Goal: Information Seeking & Learning: Learn about a topic

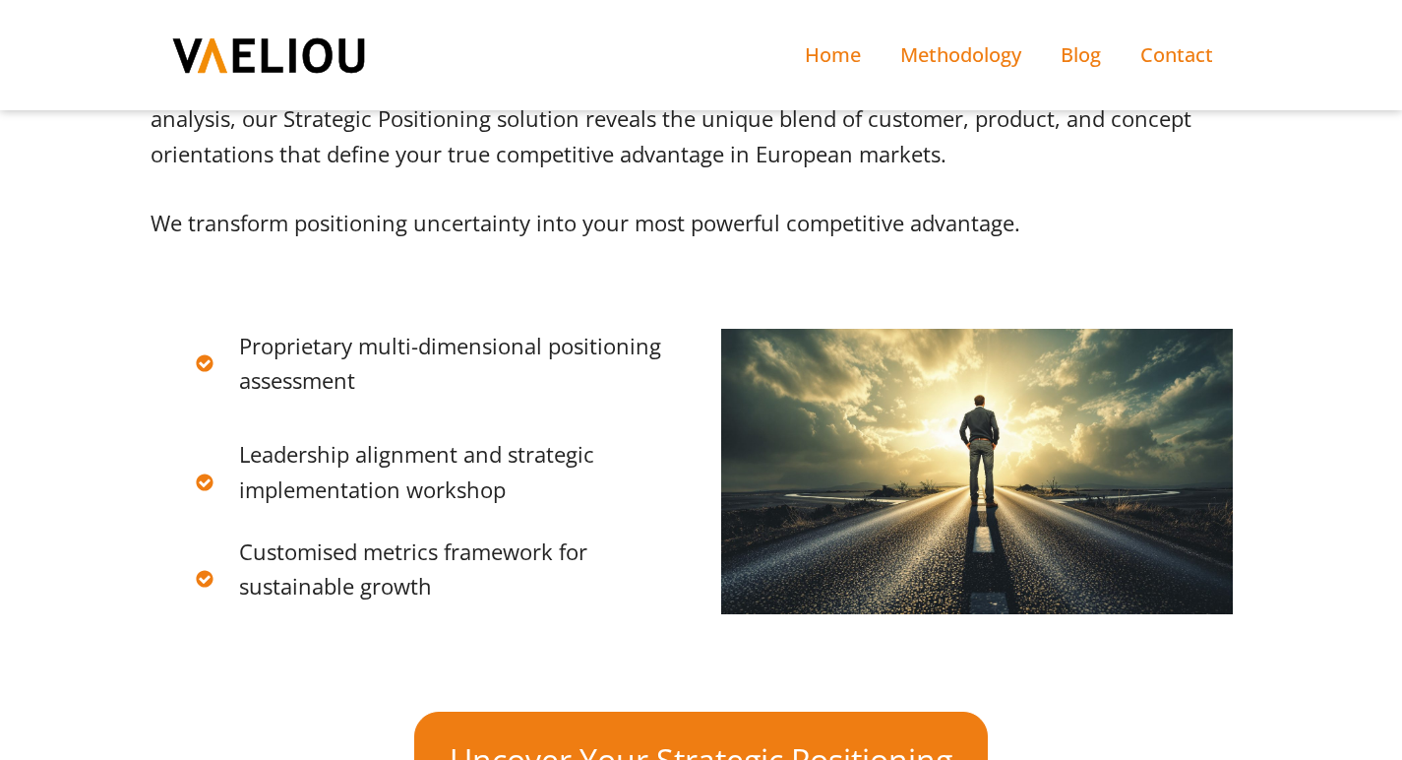
scroll to position [2046, 0]
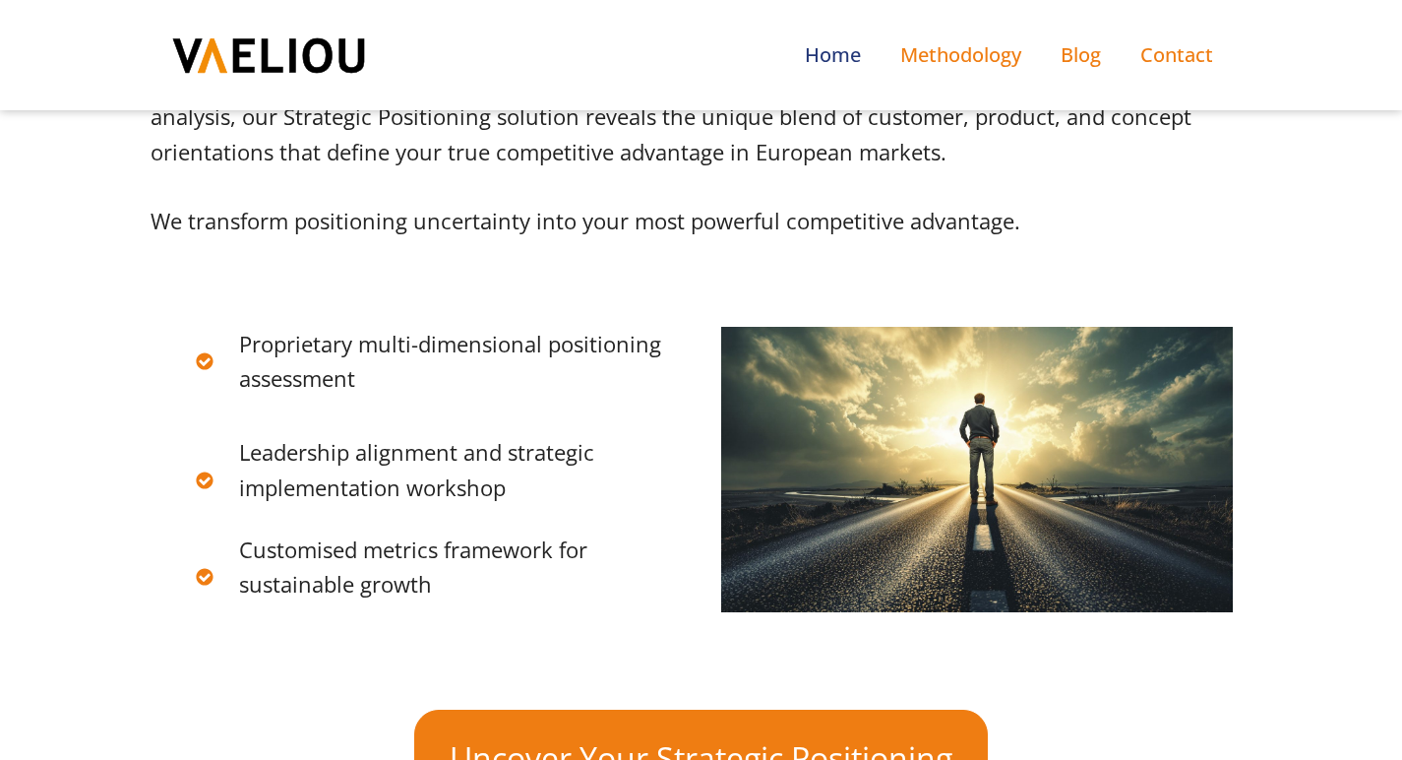
click at [842, 53] on link "Home" at bounding box center [832, 55] width 95 height 71
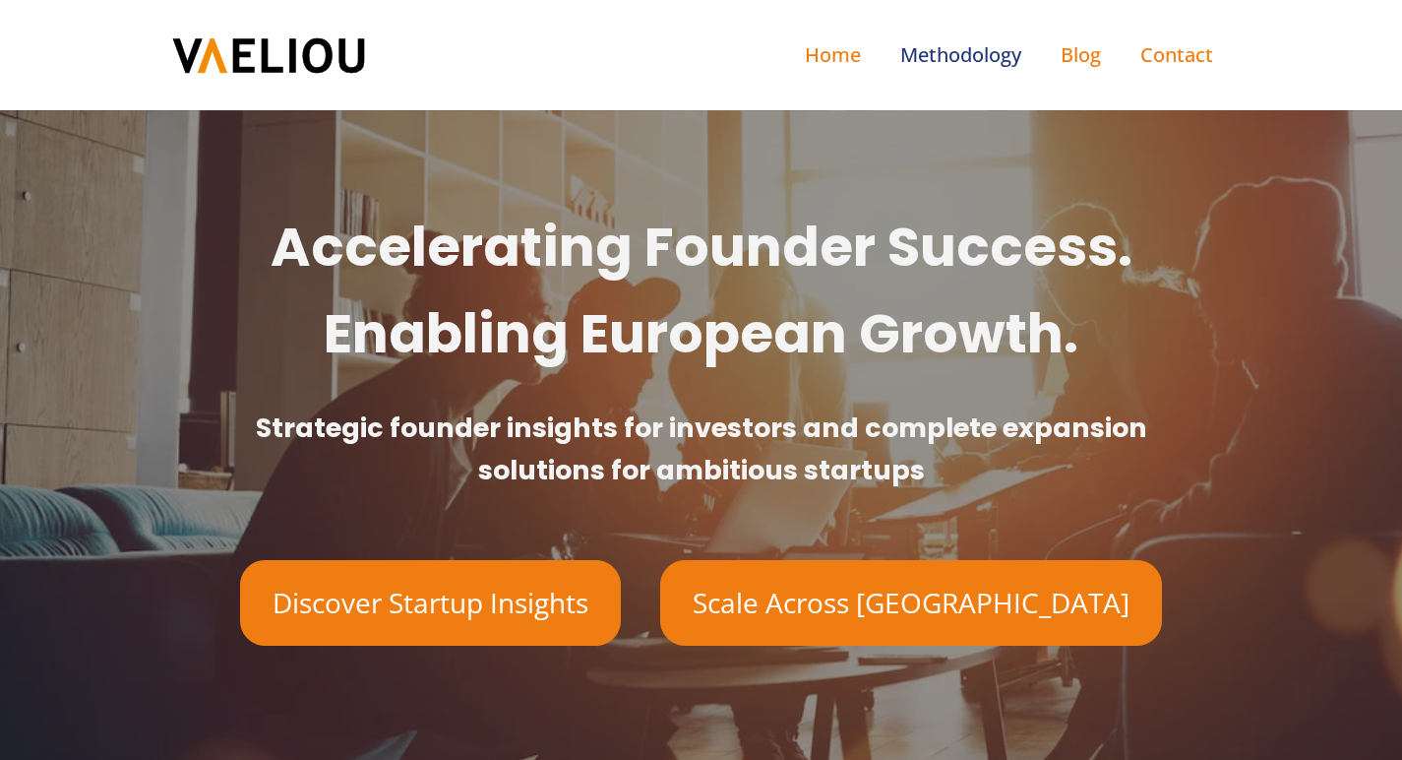
click at [906, 53] on link "Methodology" at bounding box center [961, 55] width 160 height 71
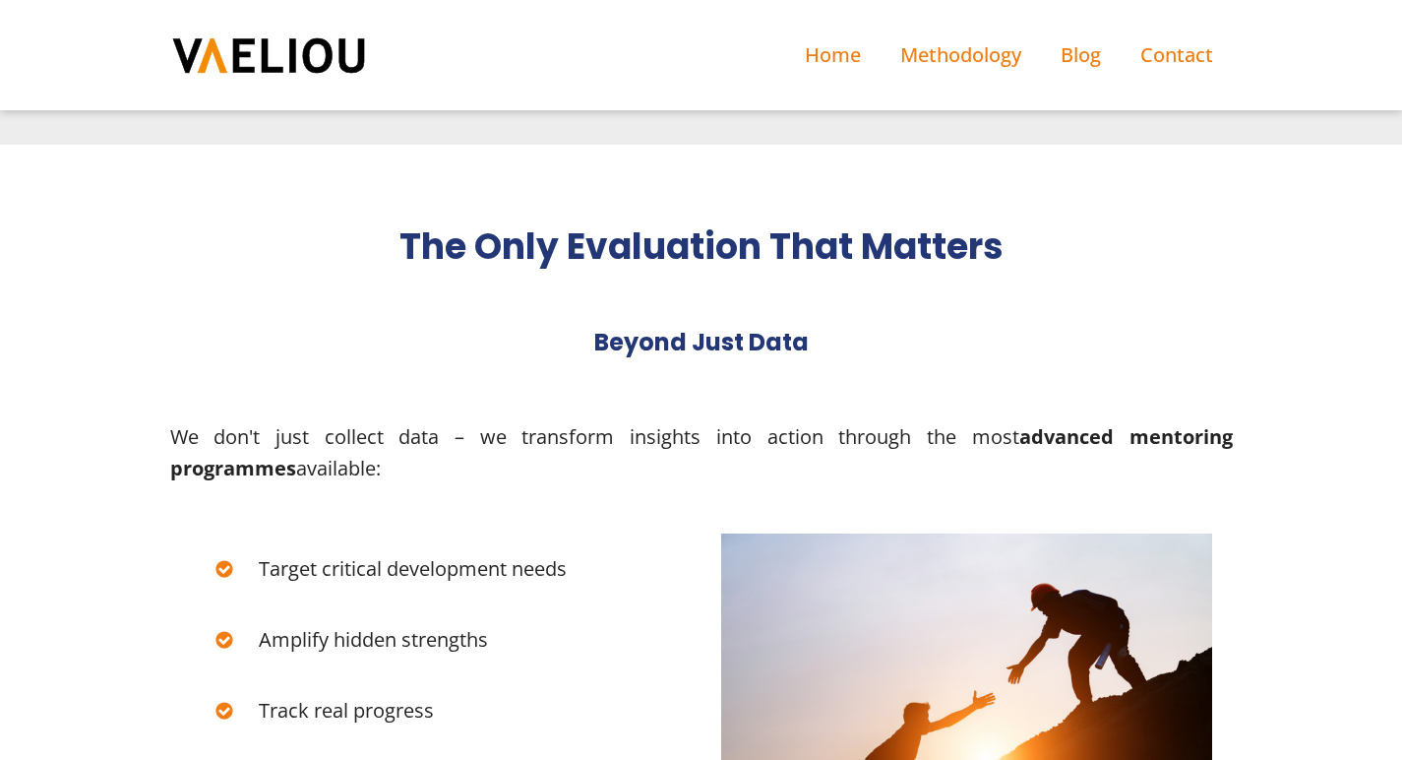
scroll to position [5158, 0]
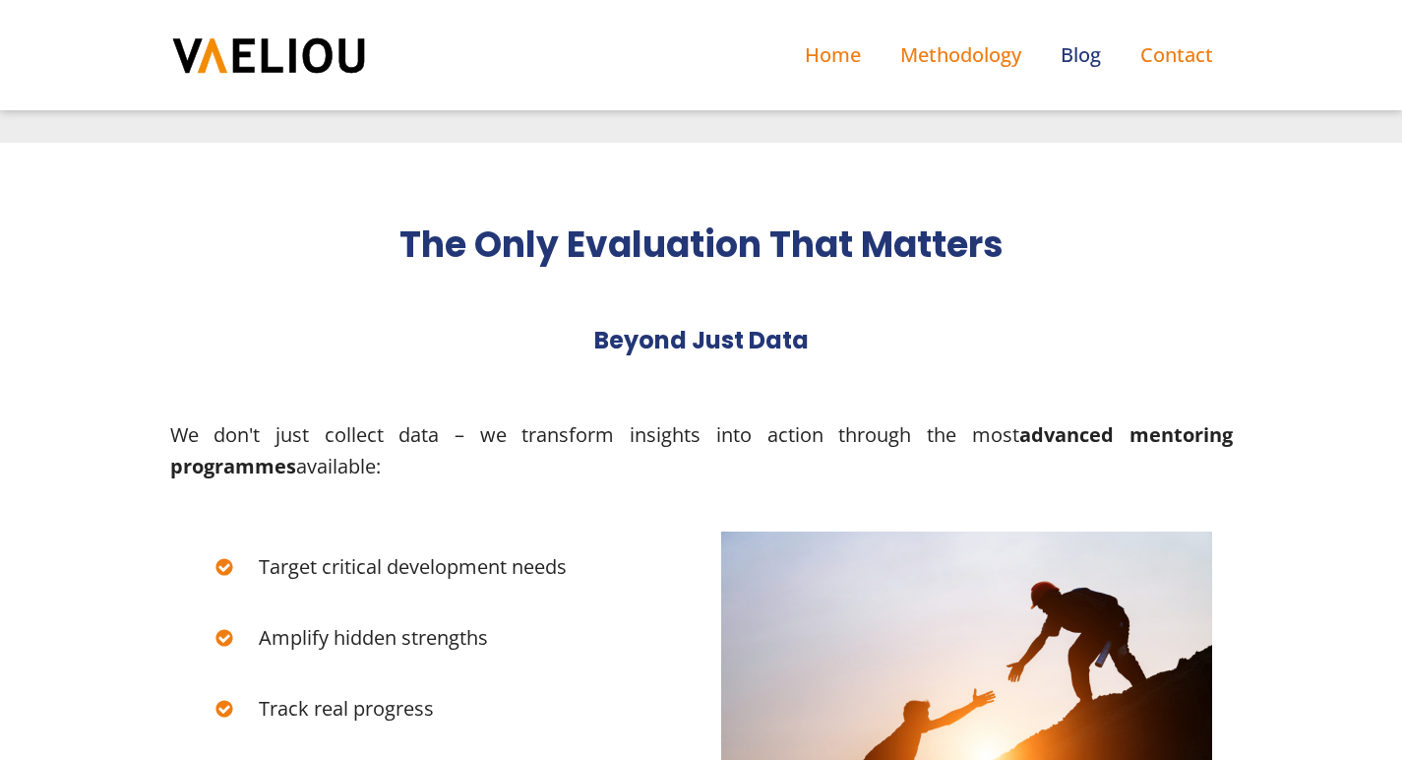
click at [1065, 55] on link "Blog" at bounding box center [1081, 55] width 80 height 71
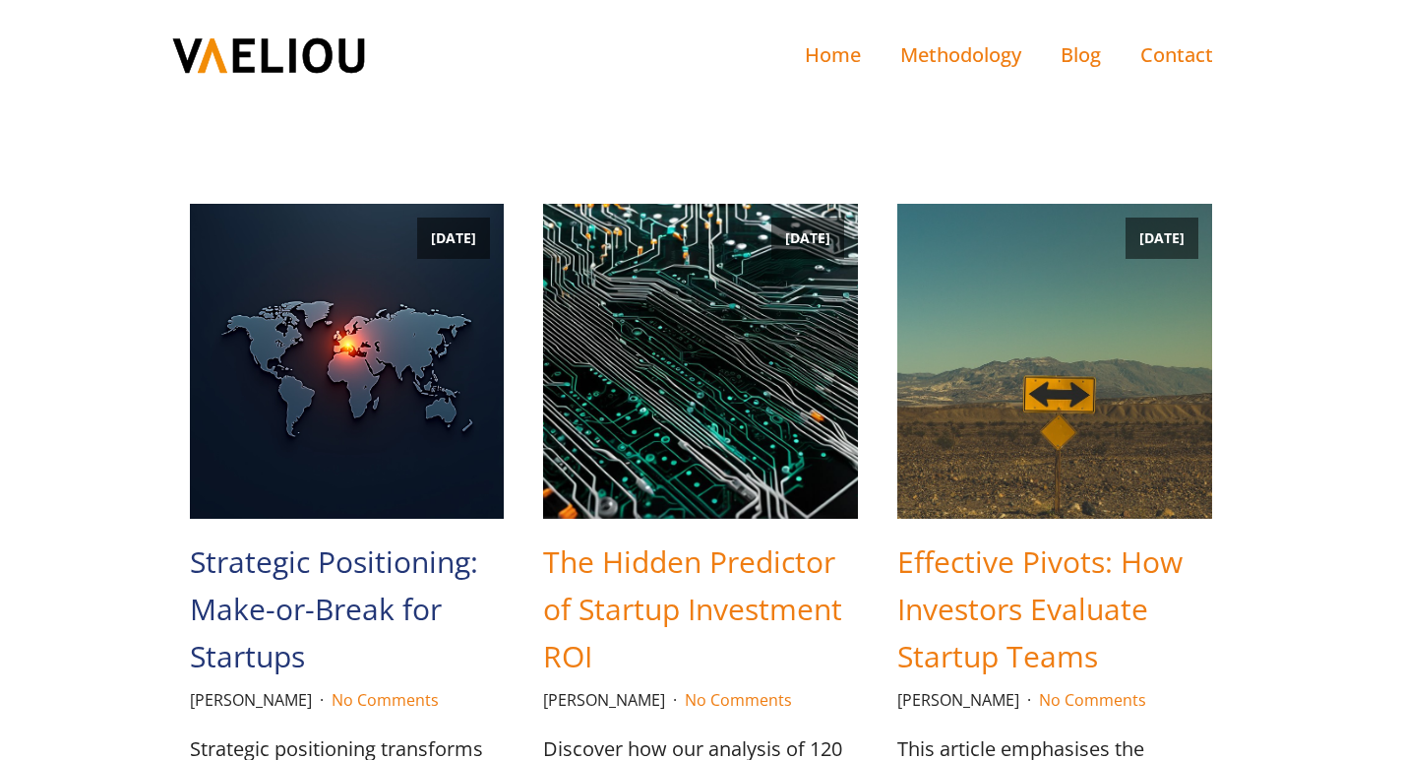
click at [359, 584] on link "Strategic Positioning: Make-or-Break for Startups" at bounding box center [347, 609] width 315 height 142
